Goal: Task Accomplishment & Management: Complete application form

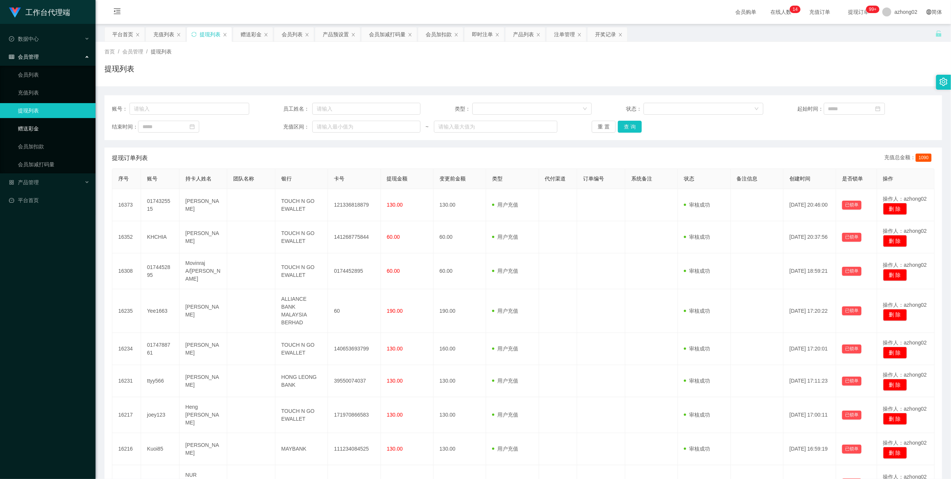
click at [24, 125] on link "赠送彩金" at bounding box center [54, 128] width 72 height 15
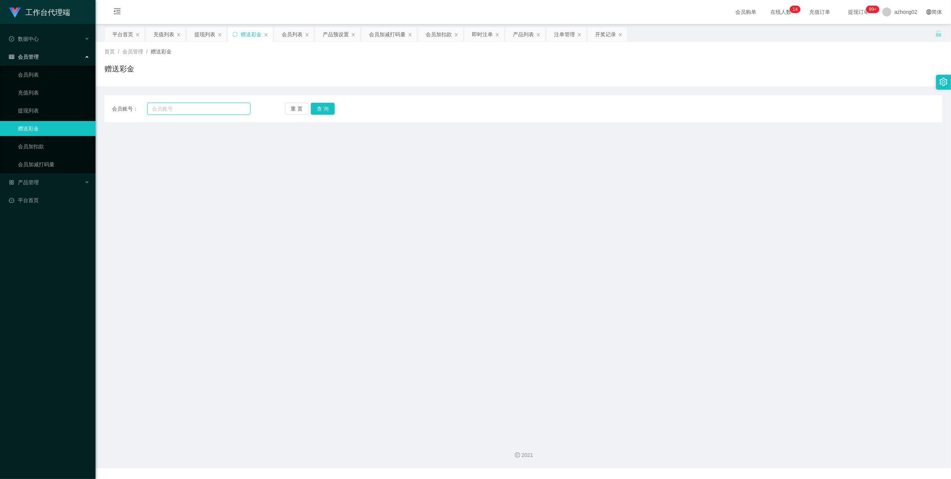
click at [180, 108] on input "text" at bounding box center [198, 109] width 103 height 12
paste input "Kuoi85"
type input "Kuoi85"
click at [333, 110] on button "查 询" at bounding box center [323, 109] width 24 height 12
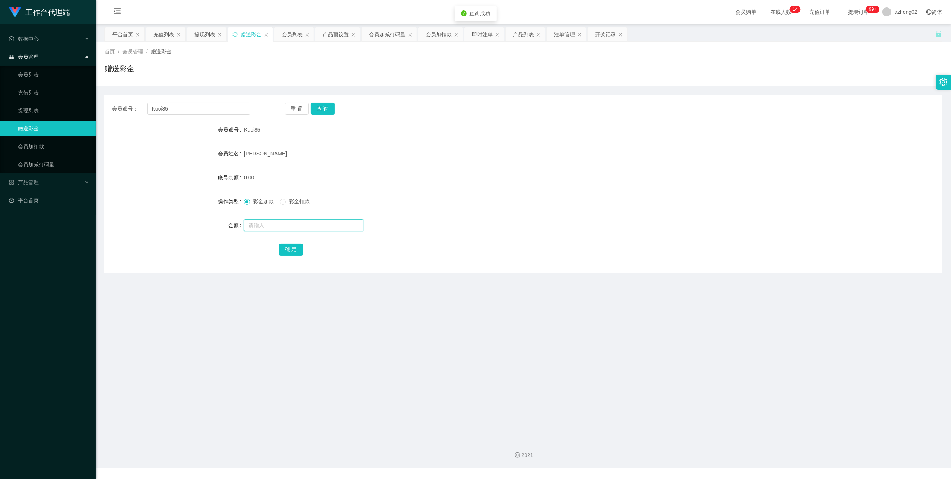
click at [268, 222] on input "text" at bounding box center [303, 225] width 119 height 12
type input "38"
click at [292, 256] on div "会员账号： Kuoi85 重 置 查 询 会员账号 Kuoi85 会员姓名 [PERSON_NAME] 账号余额 0.00 操作类型 彩金加款 彩金扣款 金额…" at bounding box center [524, 184] width 838 height 178
click at [294, 247] on button "确 定" at bounding box center [291, 249] width 24 height 12
click at [199, 112] on input "Kuoi85" at bounding box center [198, 109] width 103 height 12
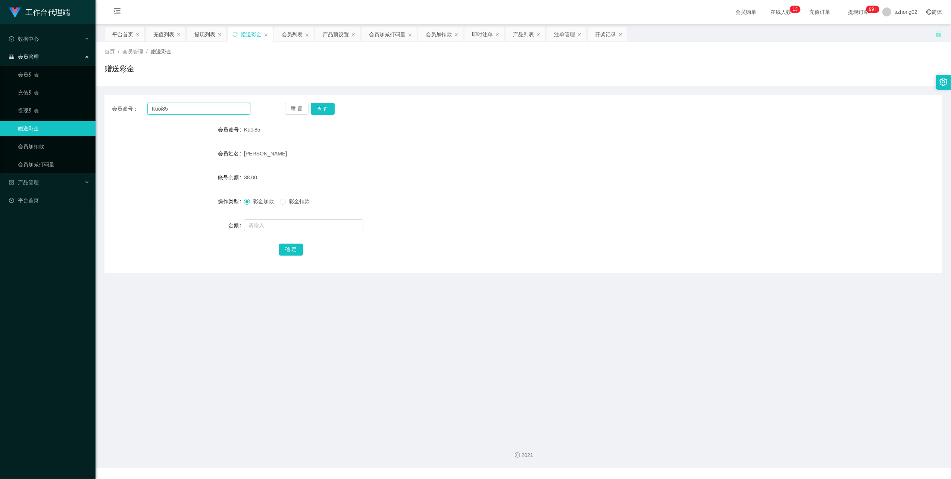
click at [199, 112] on input "Kuoi85" at bounding box center [198, 109] width 103 height 12
paste input "Iezzaty"
type input "Iezzaty"
click at [323, 102] on div "会员账号： Iezzaty 重 置 查 询 会员账号 Kuoi85 会员姓名 [PERSON_NAME] 账号余额 38.00 操作类型 彩金加款 彩金扣款 …" at bounding box center [524, 184] width 838 height 178
click at [323, 103] on button "查 询" at bounding box center [323, 109] width 24 height 12
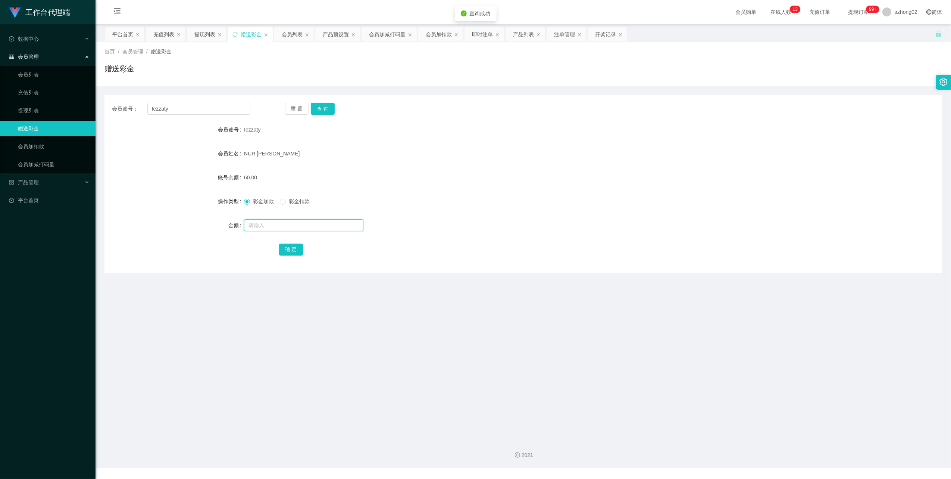
click at [285, 228] on input "text" at bounding box center [303, 225] width 119 height 12
type input "1"
type input "38"
click at [285, 249] on button "确 定" at bounding box center [291, 249] width 24 height 12
click at [265, 228] on input "text" at bounding box center [303, 225] width 119 height 12
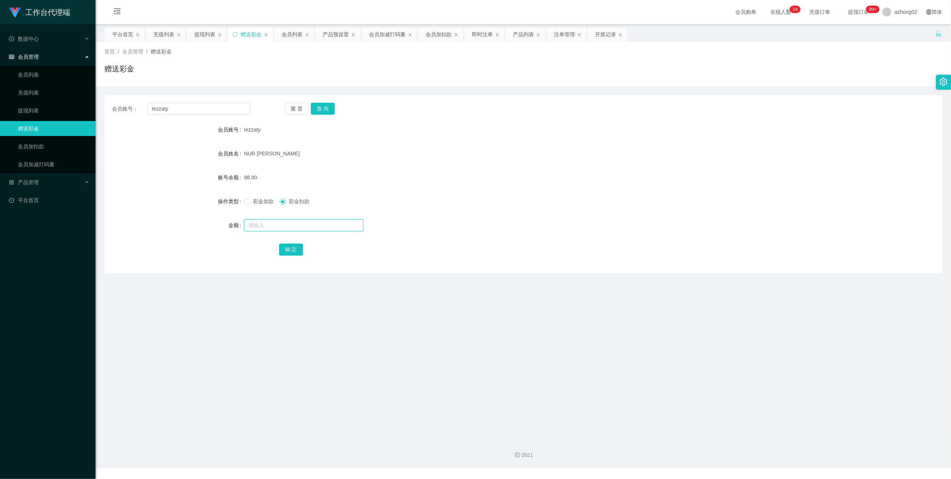
click at [277, 228] on input "text" at bounding box center [303, 225] width 119 height 12
type input "60"
click at [287, 247] on button "确 定" at bounding box center [291, 249] width 24 height 12
click at [175, 109] on input "Iezzaty" at bounding box center [198, 109] width 103 height 12
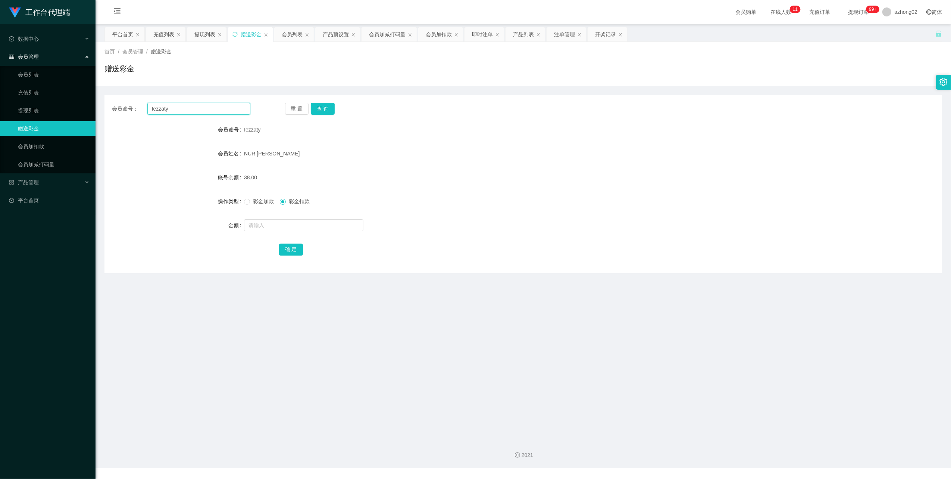
paste input "Yee1663"
type input "Yee1663"
click at [315, 110] on button "查 询" at bounding box center [323, 109] width 24 height 12
click at [297, 220] on input "text" at bounding box center [303, 225] width 119 height 12
click at [251, 200] on span "彩金加款" at bounding box center [263, 201] width 27 height 6
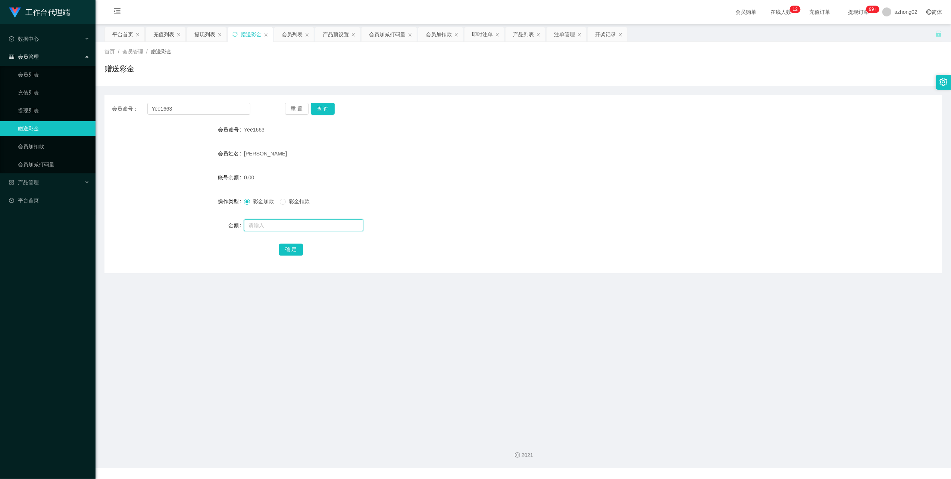
click at [278, 224] on input "text" at bounding box center [303, 225] width 119 height 12
type input "38"
click at [293, 251] on button "确 定" at bounding box center [291, 249] width 24 height 12
click at [184, 112] on input "Yee1663" at bounding box center [198, 109] width 103 height 12
click at [184, 113] on input "Yee1663" at bounding box center [198, 109] width 103 height 12
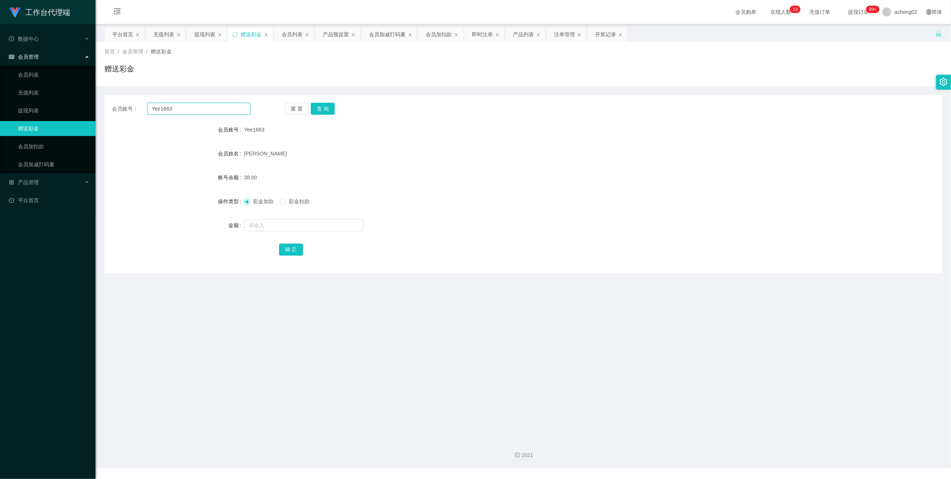
paste input "6017478101"
type input "60174781013"
click at [328, 111] on button "查 询" at bounding box center [323, 109] width 24 height 12
click at [272, 222] on input "text" at bounding box center [303, 225] width 119 height 12
type input "38"
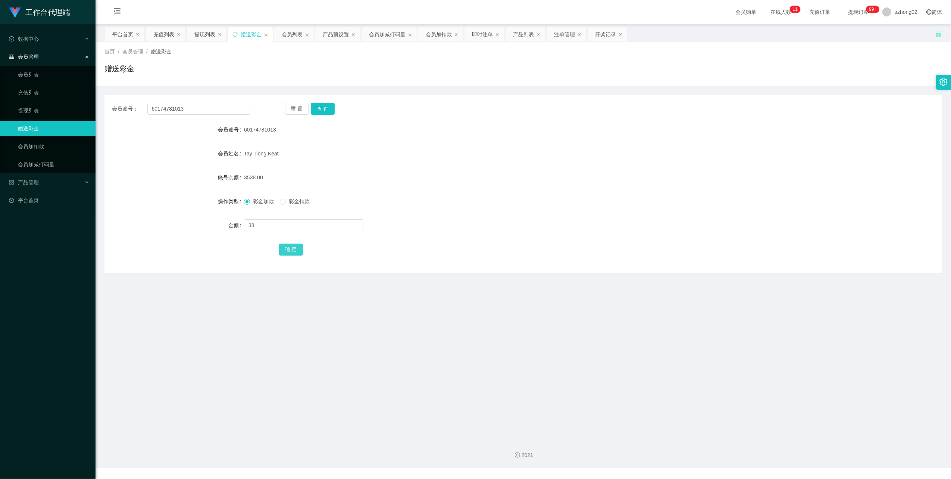
click at [280, 247] on button "确 定" at bounding box center [291, 249] width 24 height 12
click at [205, 109] on input "60174781013" at bounding box center [198, 109] width 103 height 12
paste input "KHCHIA"
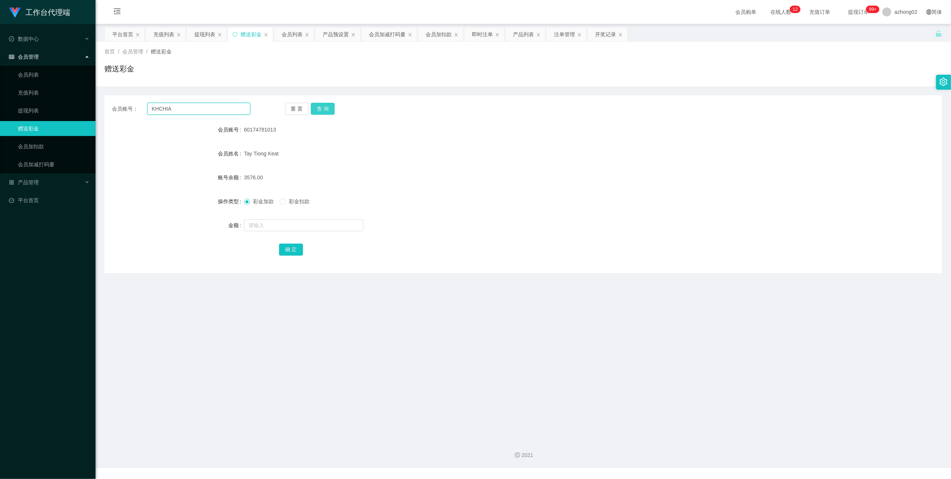
type input "KHCHIA"
drag, startPoint x: 320, startPoint y: 110, endPoint x: 317, endPoint y: 115, distance: 5.6
click at [320, 110] on button "查 询" at bounding box center [323, 109] width 24 height 12
click at [264, 225] on input "text" at bounding box center [303, 225] width 119 height 12
type input "38"
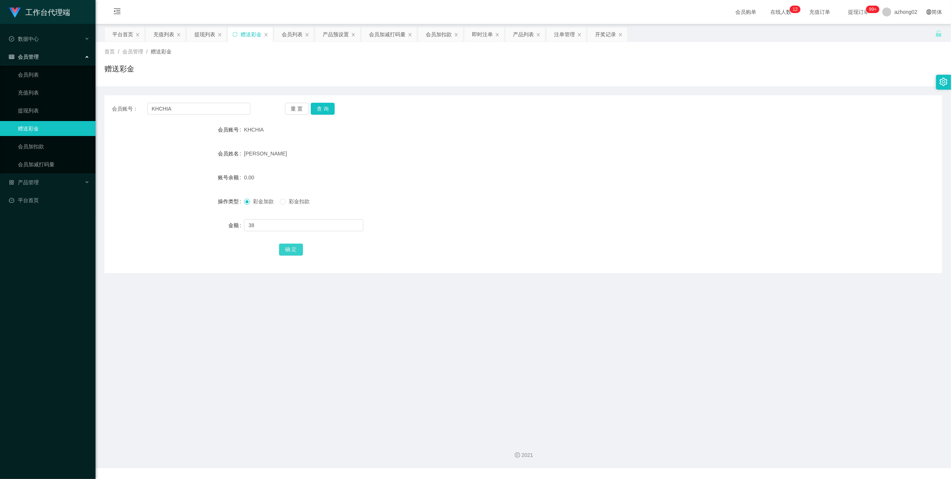
click at [299, 246] on button "确 定" at bounding box center [291, 249] width 24 height 12
click at [208, 112] on input "KHCHIA" at bounding box center [198, 109] width 103 height 12
paste input "joey123"
type input "joey123"
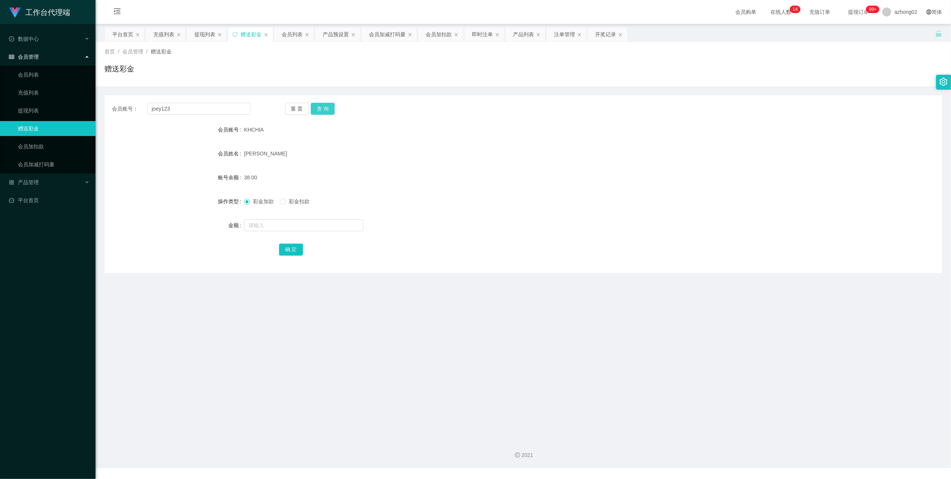
click at [318, 107] on button "查 询" at bounding box center [323, 109] width 24 height 12
click at [289, 223] on input "text" at bounding box center [303, 225] width 119 height 12
type input "38"
click at [290, 247] on button "确 定" at bounding box center [291, 249] width 24 height 12
click at [216, 111] on input "joey123" at bounding box center [198, 109] width 103 height 12
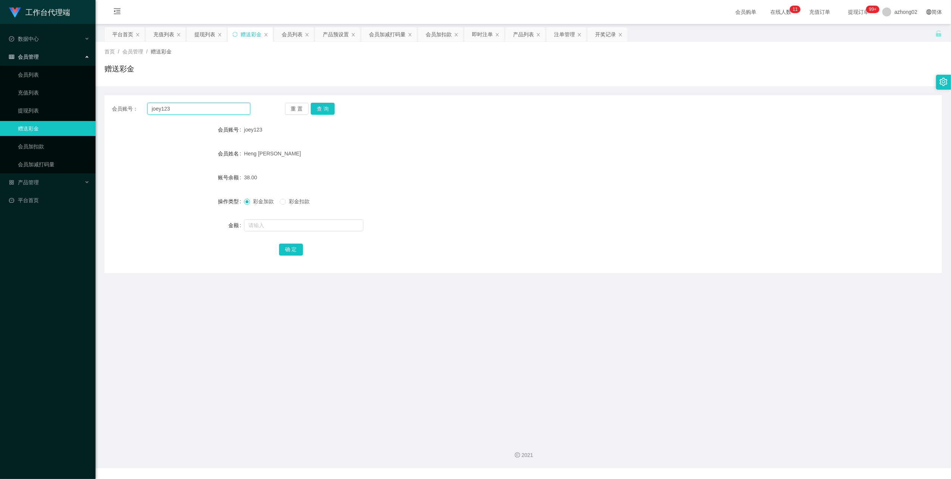
click at [216, 111] on input "joey123" at bounding box center [198, 109] width 103 height 12
paste input "0174325515"
type input "0174325515"
drag, startPoint x: 320, startPoint y: 106, endPoint x: 319, endPoint y: 112, distance: 5.7
click at [320, 106] on button "查 询" at bounding box center [323, 109] width 24 height 12
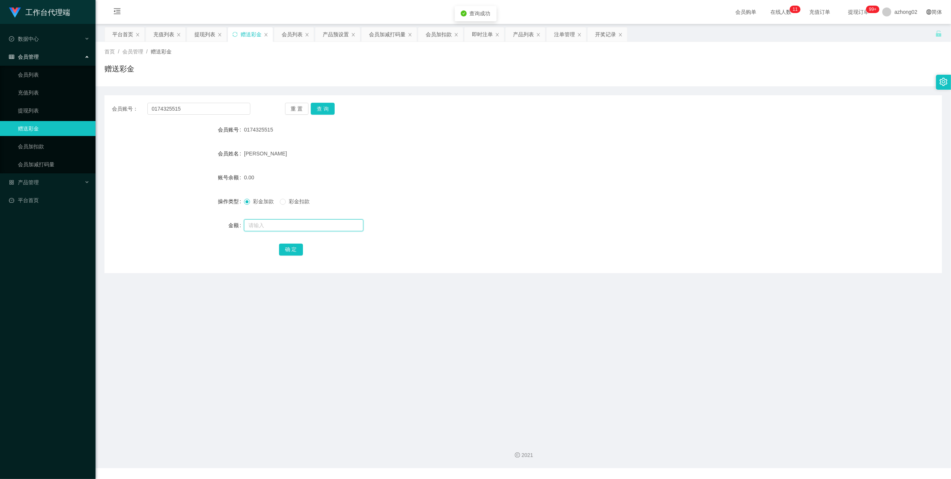
click at [281, 223] on input "text" at bounding box center [303, 225] width 119 height 12
type input "38"
click at [293, 245] on button "确 定" at bounding box center [291, 249] width 24 height 12
click at [225, 113] on input "0174325515" at bounding box center [198, 109] width 103 height 12
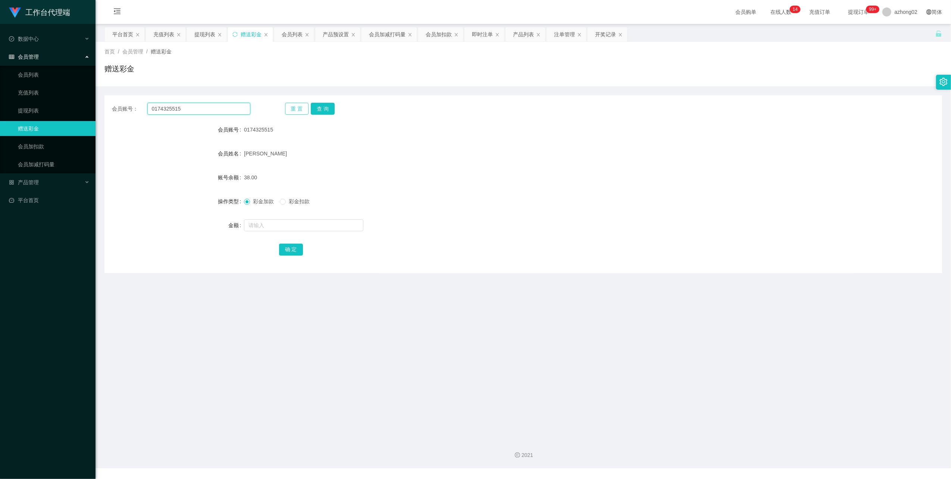
paste input "ttyy566"
type input "ttyy566"
click at [332, 107] on button "查 询" at bounding box center [323, 109] width 24 height 12
click at [267, 226] on input "text" at bounding box center [303, 225] width 119 height 12
type input "38"
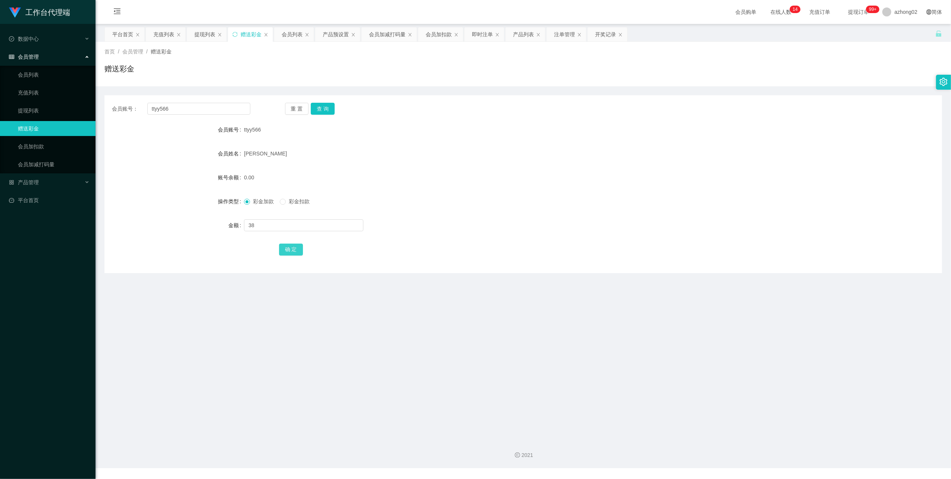
click at [286, 248] on button "确 定" at bounding box center [291, 249] width 24 height 12
click at [176, 114] on input "ttyy566" at bounding box center [198, 109] width 103 height 12
click at [178, 113] on input "ttyy566" at bounding box center [198, 109] width 103 height 12
paste input "0174788761"
type input "0174788761"
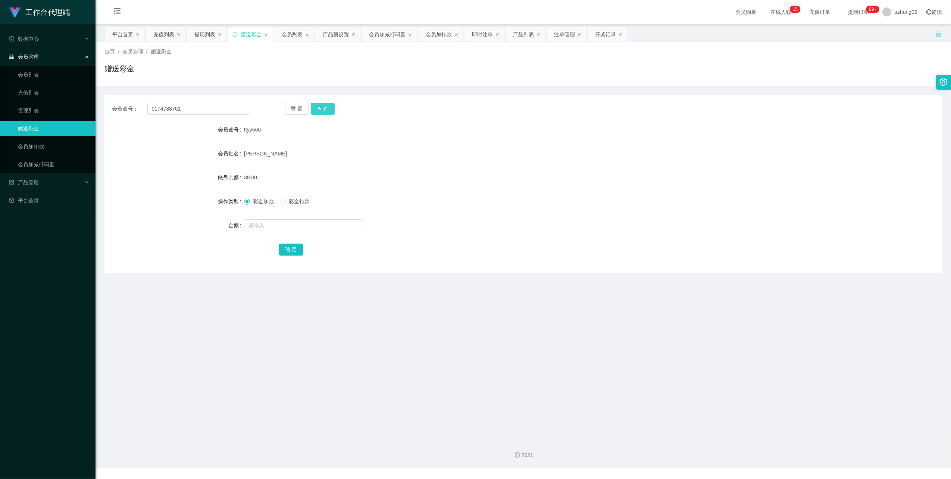
click at [323, 109] on button "查 询" at bounding box center [323, 109] width 24 height 12
click at [272, 228] on input "text" at bounding box center [303, 225] width 119 height 12
click at [263, 227] on input "text" at bounding box center [303, 225] width 119 height 12
type input "8"
click at [290, 246] on button "确 定" at bounding box center [291, 249] width 24 height 12
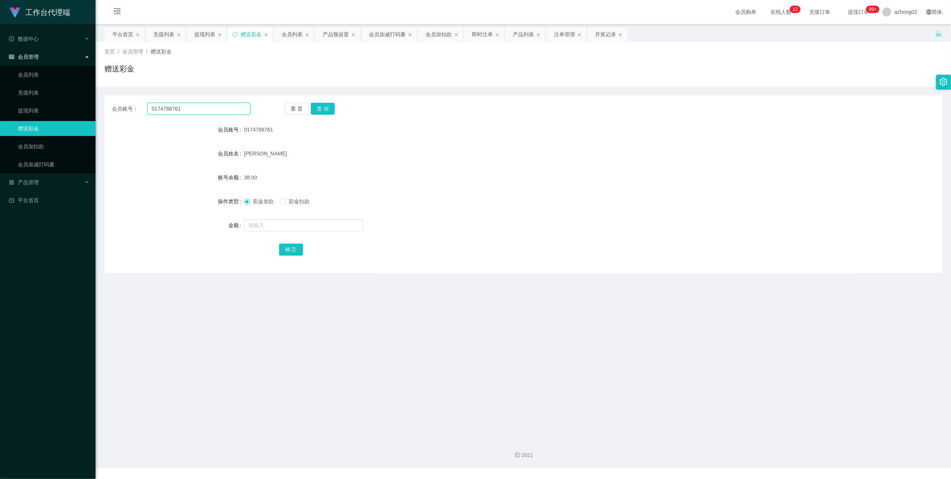
click at [213, 110] on input "0174788761" at bounding box center [198, 109] width 103 height 12
click at [212, 110] on input "0174788761" at bounding box center [198, 109] width 103 height 12
paste input "tayseeyin"
type input "tayseeyin"
click at [328, 105] on button "查 询" at bounding box center [323, 109] width 24 height 12
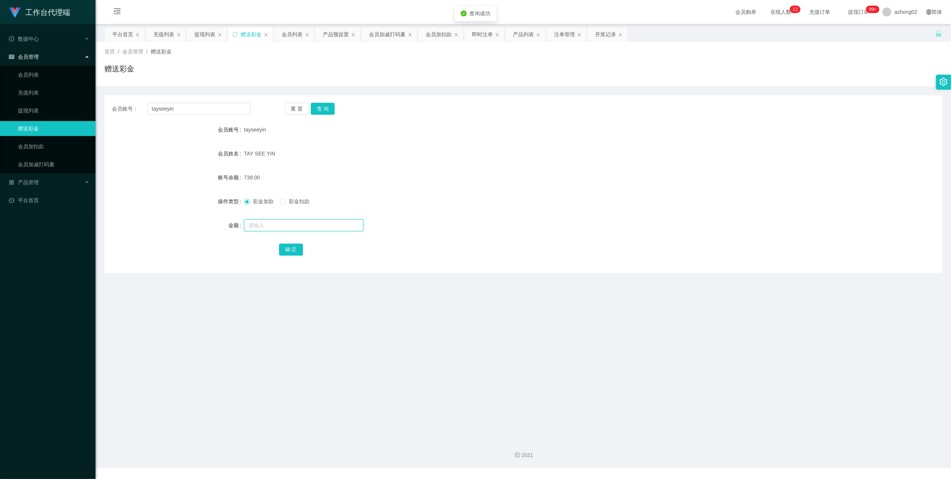
click at [268, 224] on input "text" at bounding box center [303, 225] width 119 height 12
type input "3"
type input "12"
click at [296, 254] on button "确 定" at bounding box center [291, 249] width 24 height 12
click at [190, 110] on input "tayseeyin" at bounding box center [198, 109] width 103 height 12
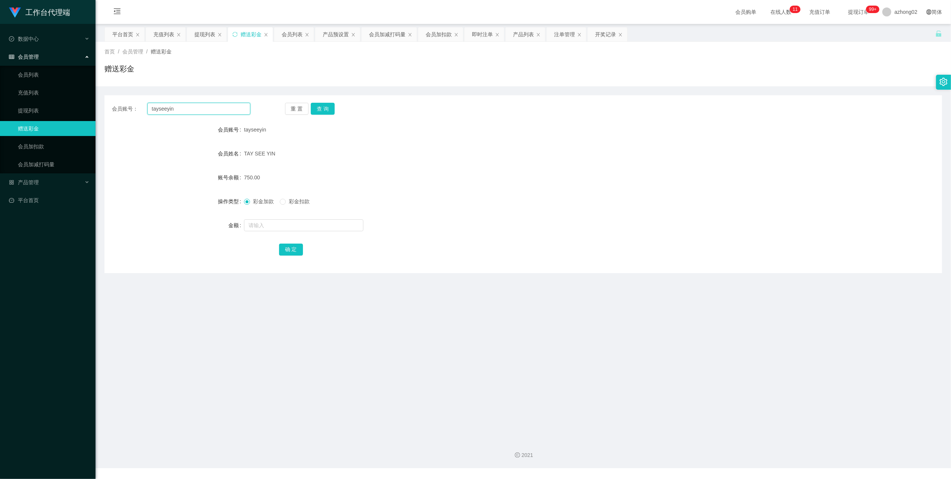
click at [190, 110] on input "tayseeyin" at bounding box center [198, 109] width 103 height 12
paste input "0183723263"
type input "0183723263"
click at [320, 105] on button "查 询" at bounding box center [323, 109] width 24 height 12
click at [269, 224] on input "text" at bounding box center [303, 225] width 119 height 12
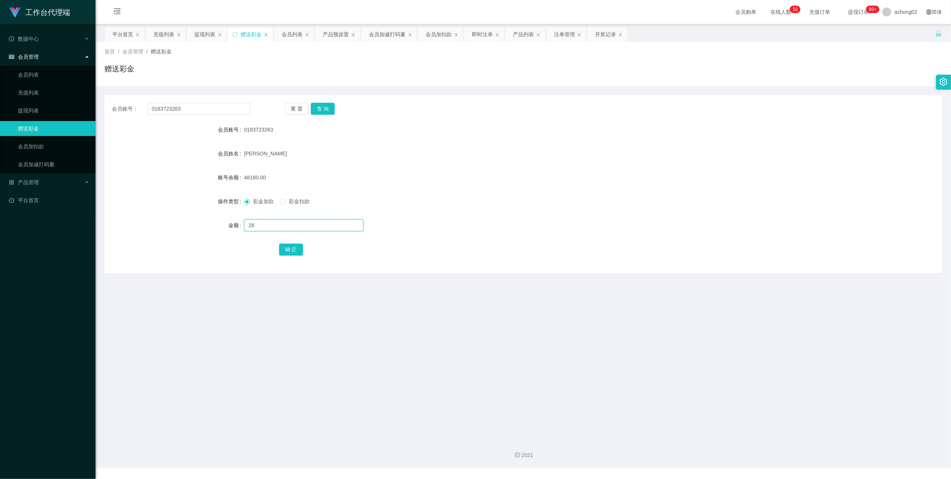
type input "28"
click at [289, 243] on div "确 定" at bounding box center [523, 249] width 489 height 15
click at [293, 248] on button "确 定" at bounding box center [291, 249] width 24 height 12
click at [192, 103] on input "0183723263" at bounding box center [198, 109] width 103 height 12
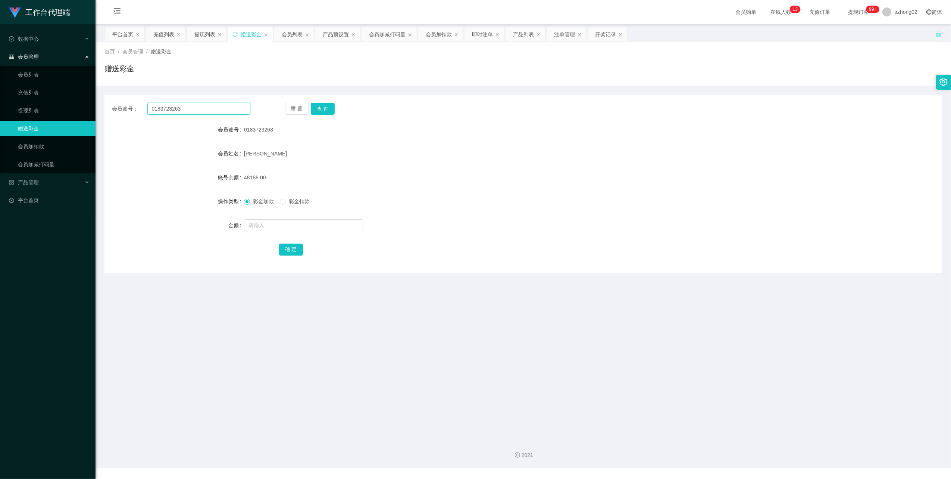
click at [192, 103] on input "0183723263" at bounding box center [198, 109] width 103 height 12
click at [327, 111] on button "查 询" at bounding box center [323, 109] width 24 height 12
click at [184, 109] on input "0183723263" at bounding box center [198, 109] width 103 height 12
click at [183, 110] on input "0183723263" at bounding box center [198, 109] width 103 height 12
click at [24, 179] on span "产品管理" at bounding box center [24, 182] width 30 height 6
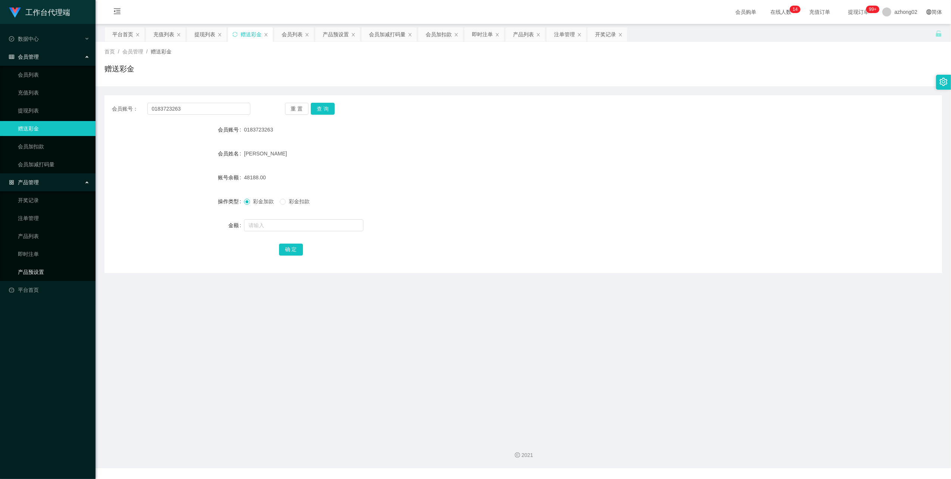
click at [38, 268] on link "产品预设置" at bounding box center [54, 271] width 72 height 15
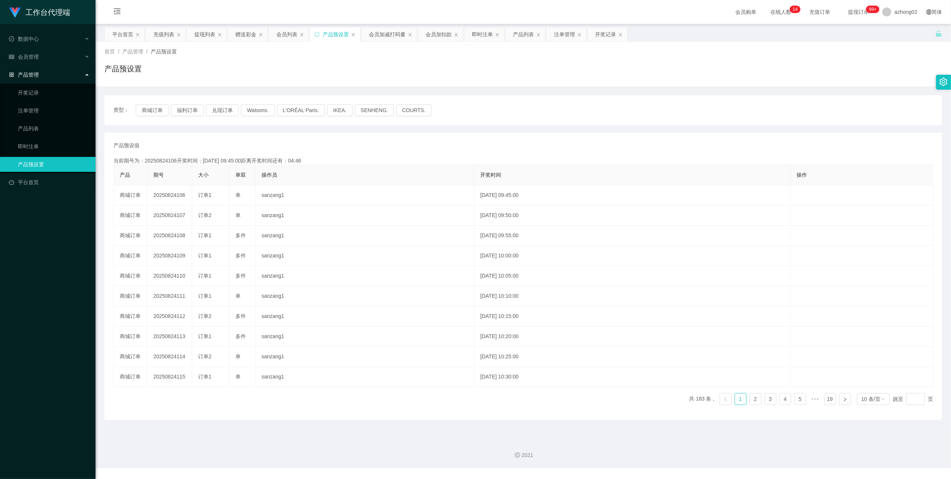
drag, startPoint x: 485, startPoint y: 33, endPoint x: 466, endPoint y: 104, distance: 73.2
click at [485, 34] on div "即时注单" at bounding box center [482, 34] width 21 height 14
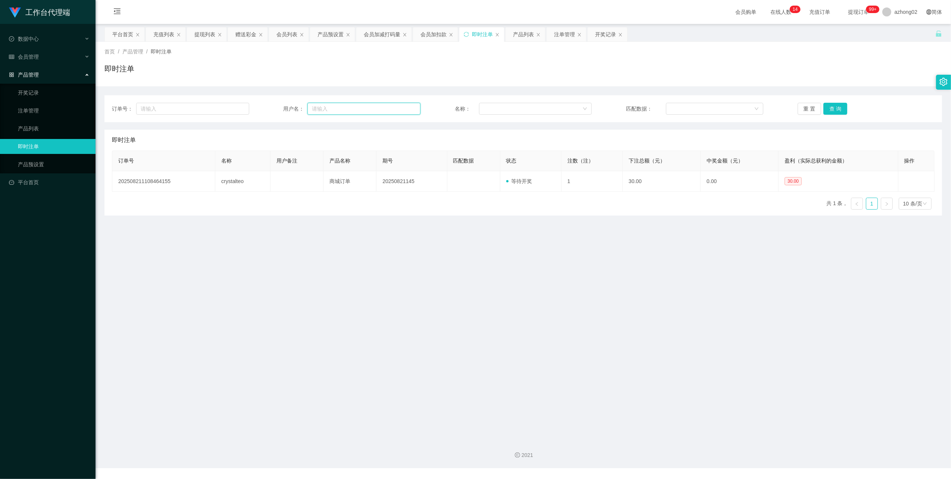
click at [332, 110] on input "text" at bounding box center [364, 109] width 113 height 12
paste input "0183723263"
type input "0183723263"
click at [837, 103] on div "订单号： 用户名： 0183723263 名称： 匹配数据： 重 置 查 询" at bounding box center [524, 108] width 838 height 27
click at [838, 105] on button "查 询" at bounding box center [836, 109] width 24 height 12
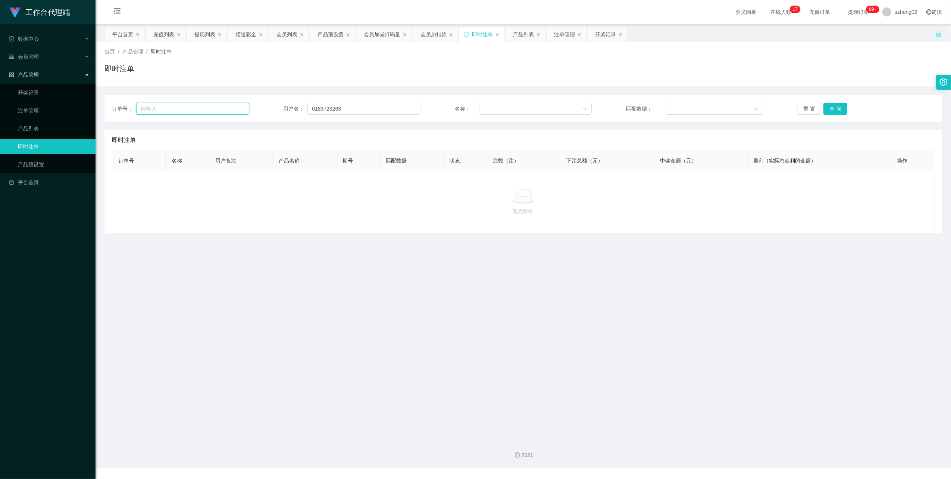
click at [189, 108] on input "text" at bounding box center [192, 109] width 113 height 12
click at [535, 108] on div at bounding box center [533, 108] width 99 height 11
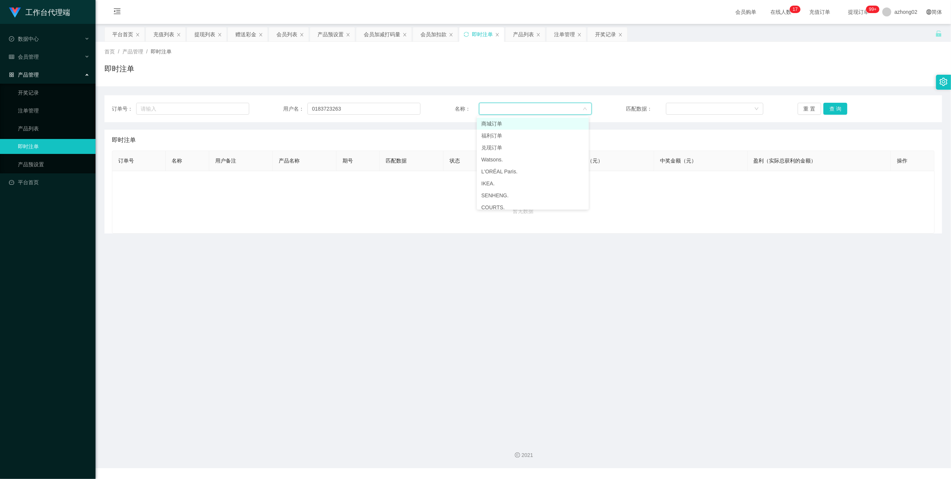
click at [513, 112] on div at bounding box center [533, 108] width 99 height 11
click at [671, 108] on div at bounding box center [713, 108] width 84 height 11
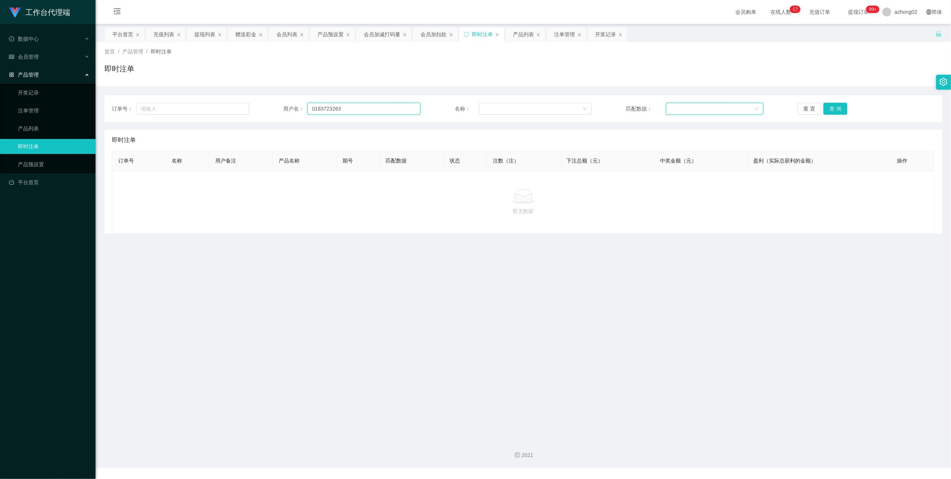
click at [343, 112] on input "0183723263" at bounding box center [364, 109] width 113 height 12
click at [843, 110] on button "查 询" at bounding box center [836, 109] width 24 height 12
click at [832, 109] on button "查 询" at bounding box center [836, 109] width 24 height 12
click at [832, 110] on button "查 询" at bounding box center [836, 109] width 24 height 12
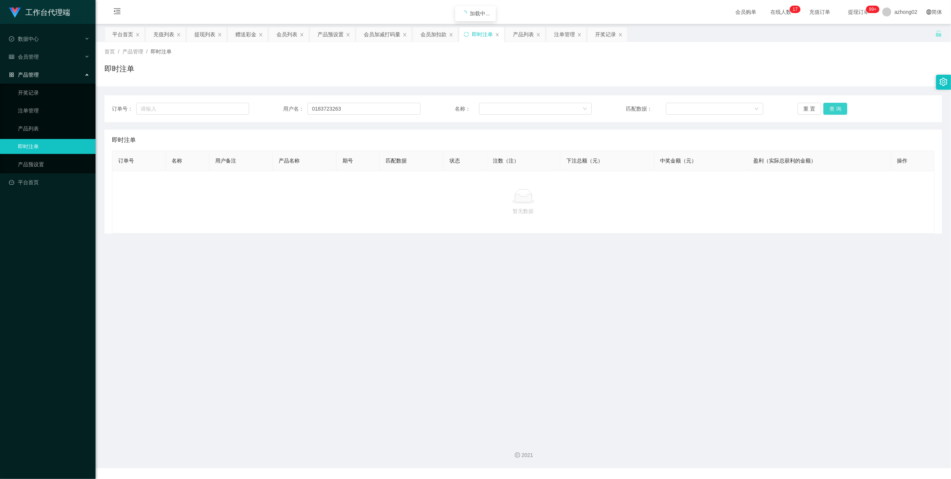
click at [832, 110] on button "查 询" at bounding box center [836, 109] width 24 height 12
click at [811, 110] on button "重 置" at bounding box center [810, 109] width 24 height 12
click at [574, 35] on div "注单管理" at bounding box center [564, 34] width 21 height 14
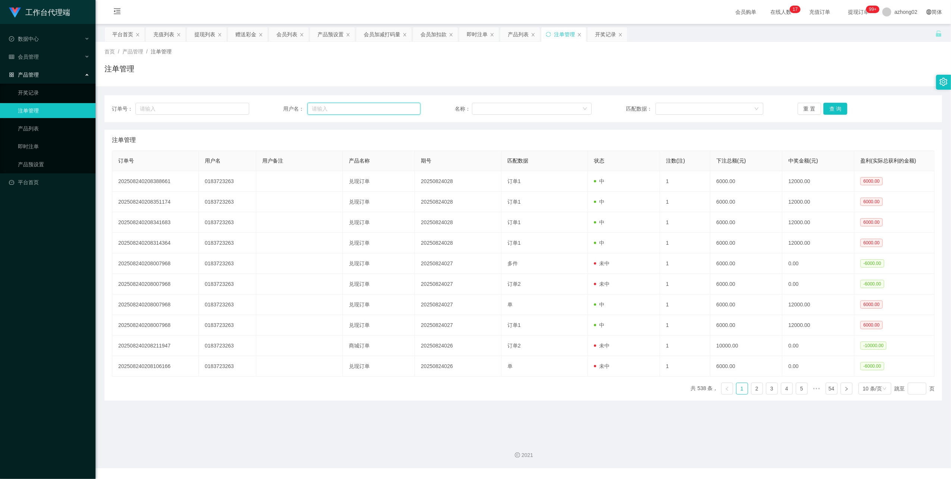
click at [354, 107] on input "text" at bounding box center [364, 109] width 113 height 12
paste input "0183723263"
type input "0183723263"
click at [834, 105] on button "查 询" at bounding box center [836, 109] width 24 height 12
drag, startPoint x: 18, startPoint y: 65, endPoint x: 20, endPoint y: 58, distance: 6.9
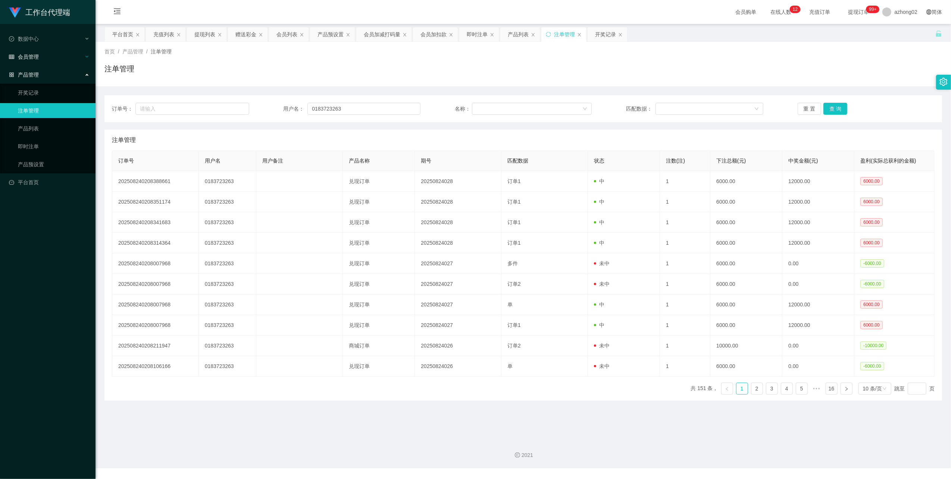
click at [19, 67] on div "产品管理" at bounding box center [48, 74] width 96 height 15
click at [25, 59] on div "会员管理" at bounding box center [48, 56] width 96 height 15
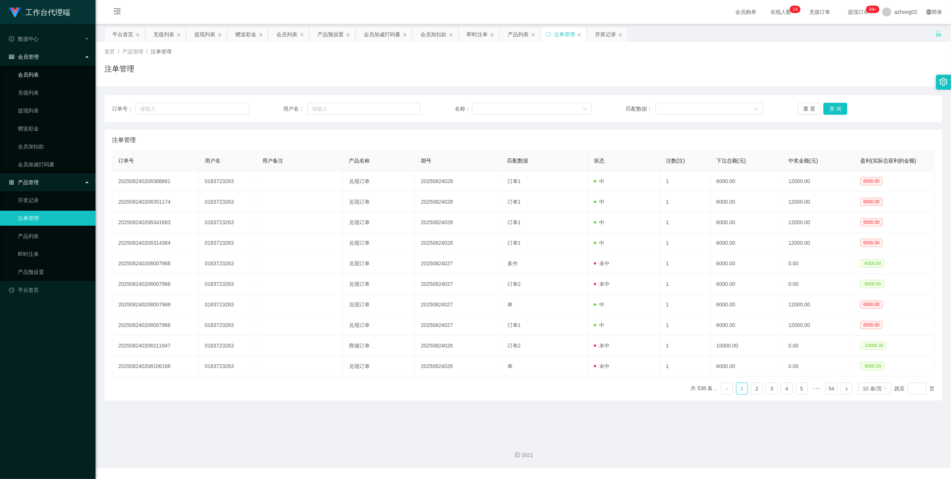
click at [28, 76] on link "会员列表" at bounding box center [54, 74] width 72 height 15
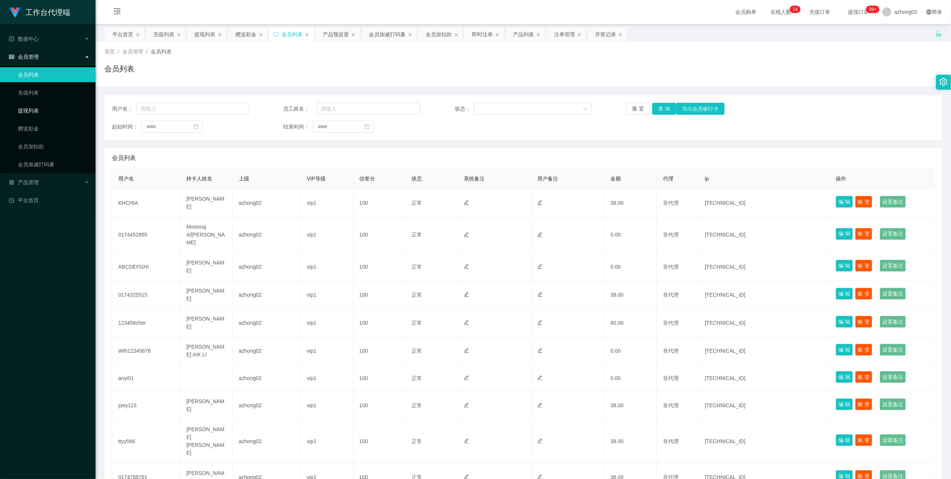
click at [26, 109] on link "提现列表" at bounding box center [54, 110] width 72 height 15
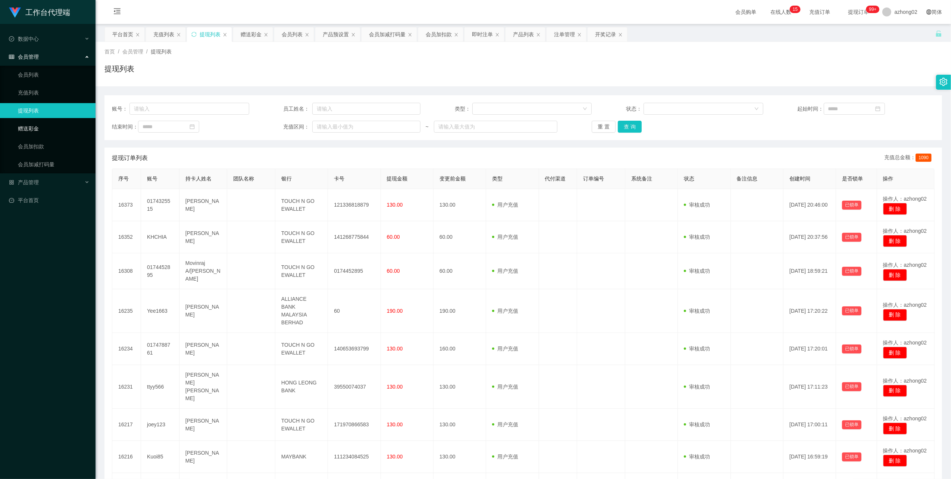
click at [30, 121] on link "赠送彩金" at bounding box center [54, 128] width 72 height 15
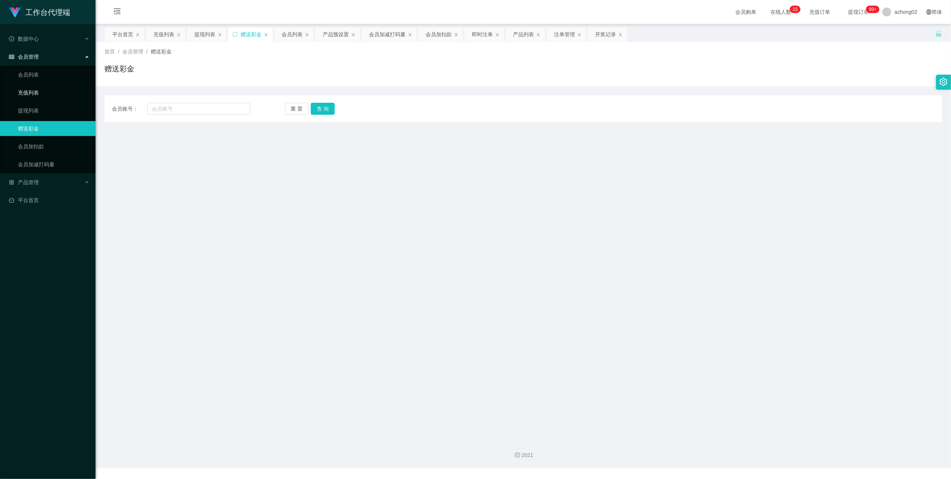
click at [30, 97] on link "充值列表" at bounding box center [54, 92] width 72 height 15
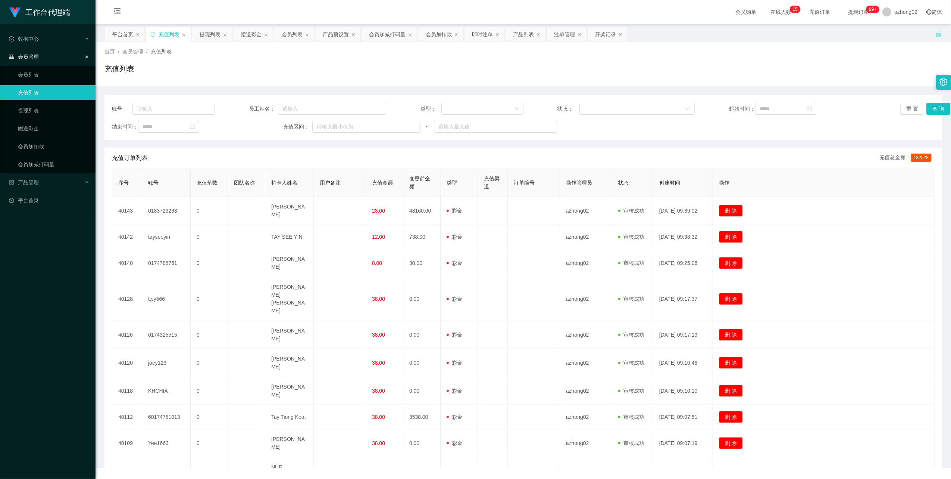
click at [30, 85] on link "充值列表" at bounding box center [54, 92] width 72 height 15
click at [34, 123] on link "赠送彩金" at bounding box center [54, 128] width 72 height 15
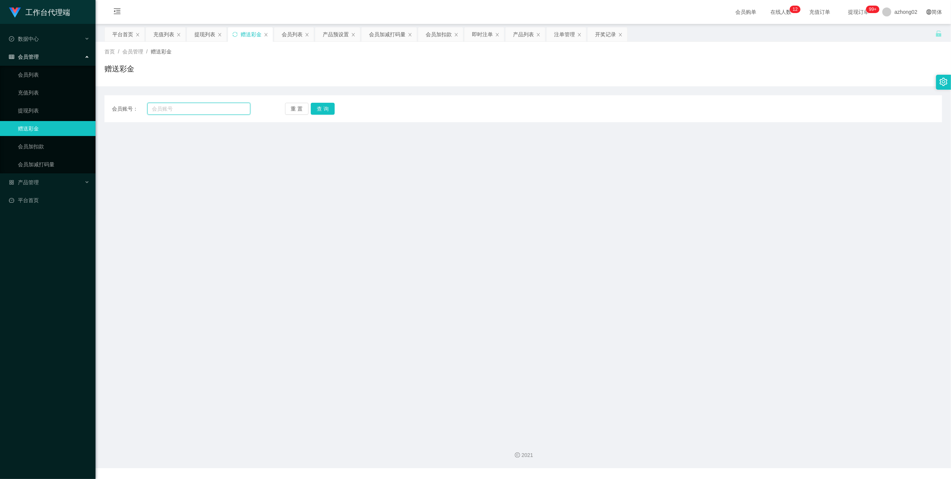
click at [181, 108] on input "text" at bounding box center [198, 109] width 103 height 12
paste input "0174788761"
type input "0174788761"
click at [327, 105] on button "查 询" at bounding box center [323, 109] width 24 height 12
